Goal: Information Seeking & Learning: Check status

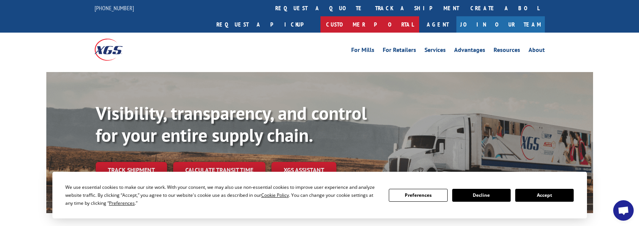
click at [419, 16] on link "Customer Portal" at bounding box center [370, 24] width 99 height 16
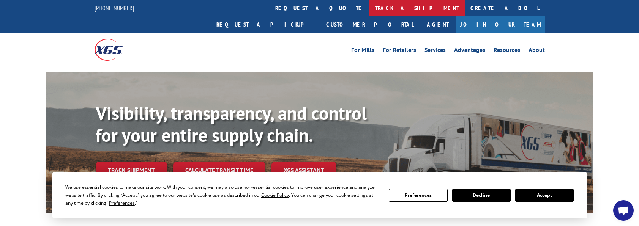
click at [370, 12] on link "track a shipment" at bounding box center [417, 8] width 95 height 16
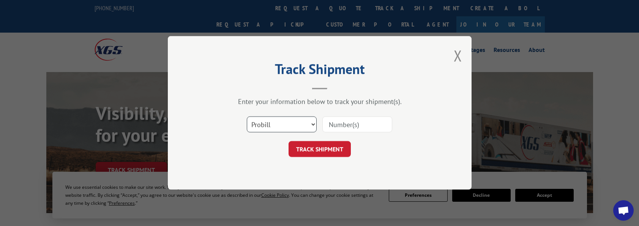
click at [299, 122] on select "Select category... Probill BOL PO" at bounding box center [282, 125] width 70 height 16
click at [247, 117] on select "Select category... Probill BOL PO" at bounding box center [282, 125] width 70 height 16
click at [335, 125] on input at bounding box center [358, 125] width 70 height 16
click at [313, 120] on select "Select category... Probill BOL PO" at bounding box center [282, 125] width 70 height 16
select select "probill"
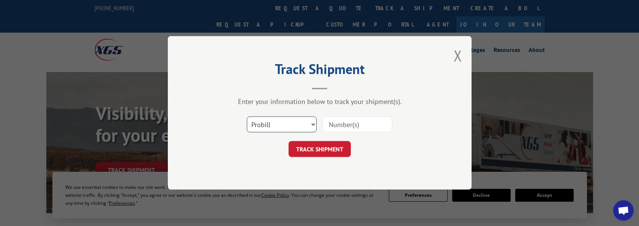
click at [247, 117] on select "Select category... Probill BOL PO" at bounding box center [282, 125] width 70 height 16
click at [342, 126] on input at bounding box center [358, 125] width 70 height 16
type input "17480521"
click at [345, 148] on button "TRACK SHIPMENT" at bounding box center [320, 150] width 62 height 16
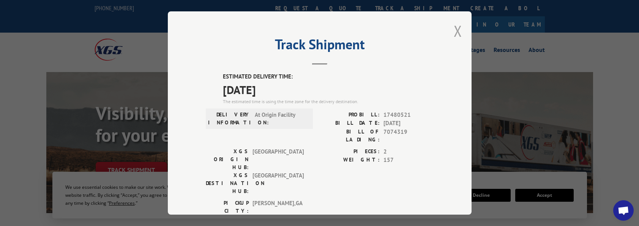
click at [455, 35] on button "Close modal" at bounding box center [458, 31] width 8 height 20
